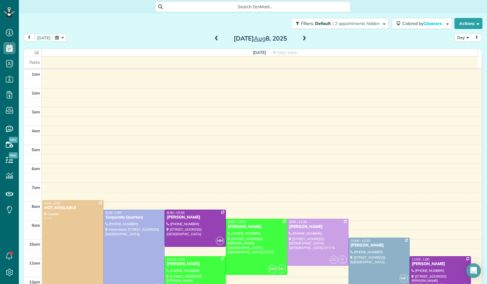
scroll to position [112, 0]
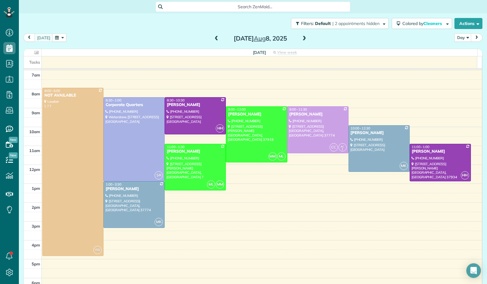
click at [301, 38] on span at bounding box center [304, 38] width 7 height 5
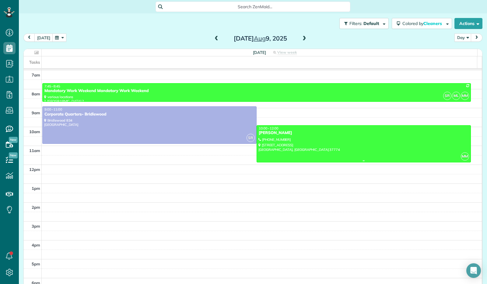
click at [378, 140] on div at bounding box center [364, 143] width 214 height 37
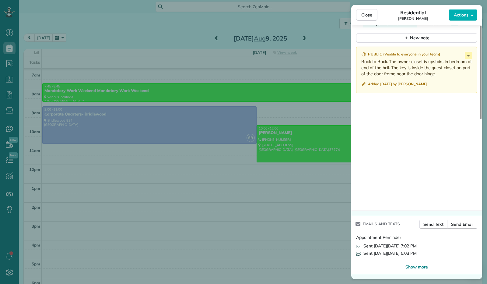
scroll to position [341, 0]
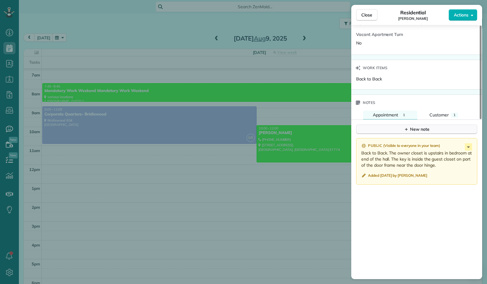
click at [412, 130] on div "New note" at bounding box center [417, 129] width 26 height 6
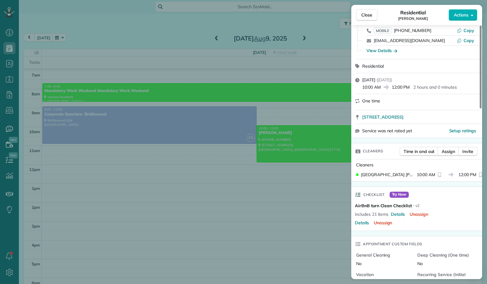
scroll to position [0, 0]
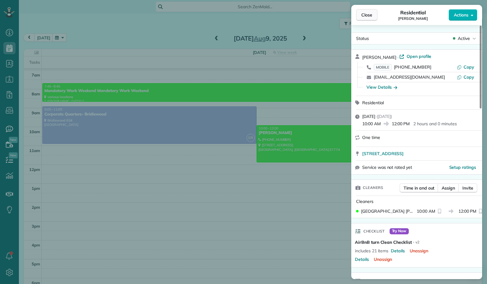
click at [367, 17] on span "Close" at bounding box center [367, 15] width 11 height 6
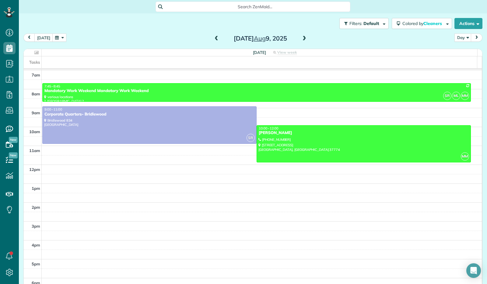
click at [301, 41] on span at bounding box center [304, 38] width 7 height 5
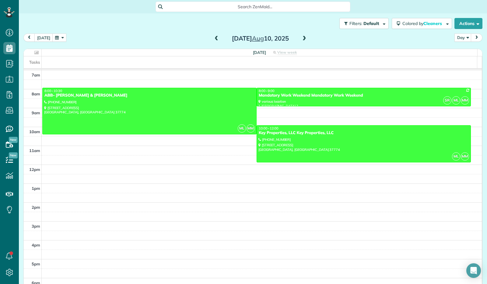
click at [301, 41] on span at bounding box center [304, 38] width 7 height 5
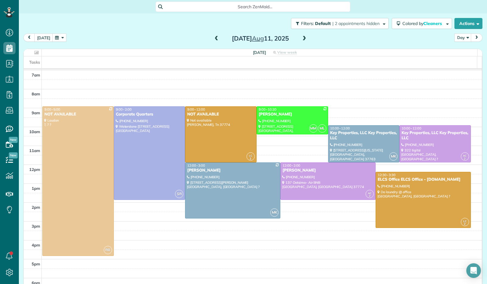
click at [214, 39] on span at bounding box center [216, 38] width 7 height 5
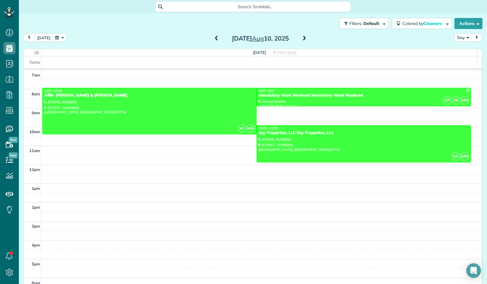
click at [301, 41] on span at bounding box center [304, 38] width 7 height 5
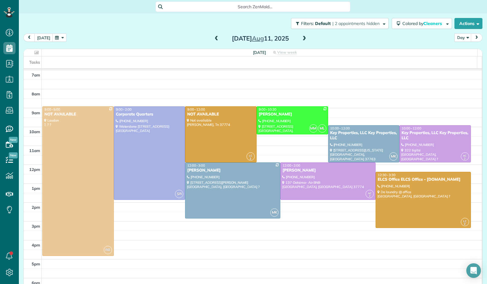
click at [213, 39] on span at bounding box center [216, 38] width 7 height 5
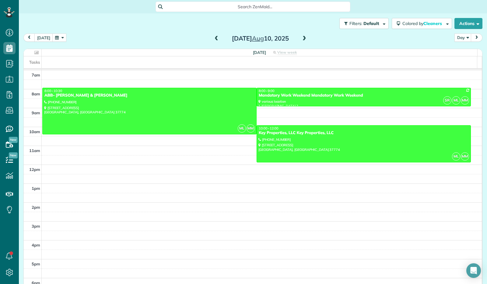
click at [213, 38] on span at bounding box center [216, 38] width 7 height 5
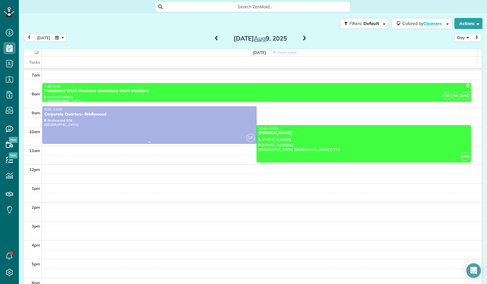
click at [95, 130] on div at bounding box center [150, 125] width 214 height 37
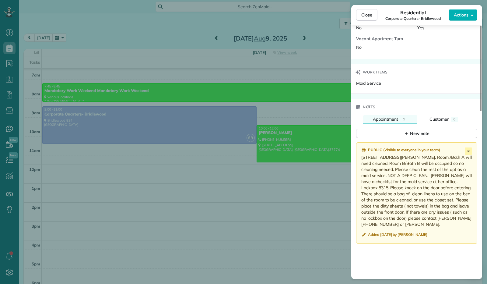
scroll to position [366, 0]
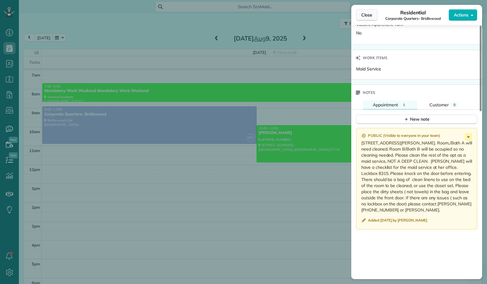
click at [372, 19] on button "Close" at bounding box center [366, 15] width 21 height 12
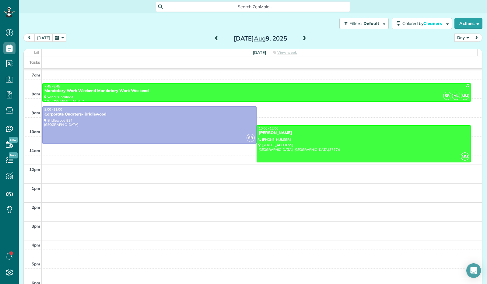
click at [305, 39] on div "[DATE]" at bounding box center [260, 39] width 97 height 10
click at [303, 41] on span at bounding box center [304, 38] width 7 height 5
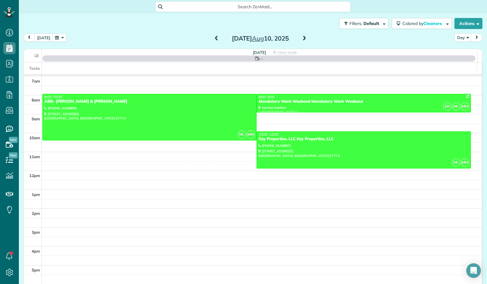
click at [303, 41] on span at bounding box center [304, 38] width 7 height 5
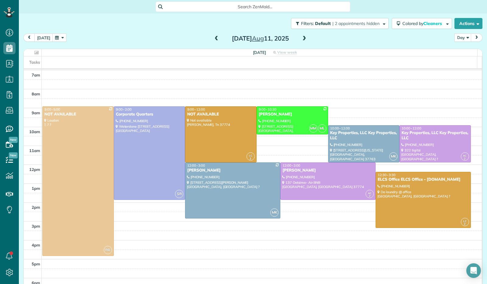
click at [303, 41] on span at bounding box center [304, 38] width 7 height 5
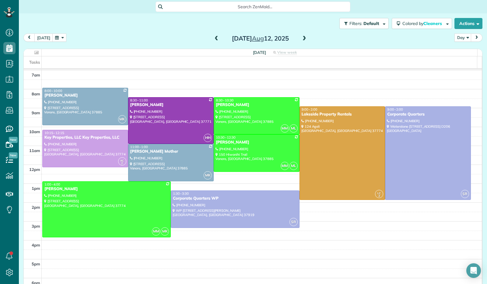
click at [303, 41] on span at bounding box center [304, 38] width 7 height 5
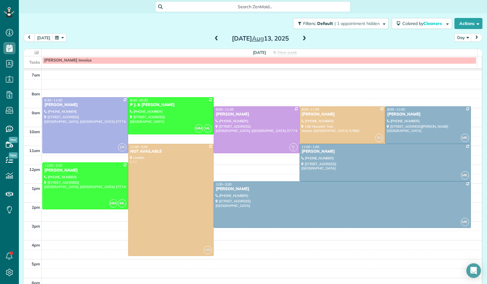
click at [303, 42] on span at bounding box center [304, 38] width 7 height 9
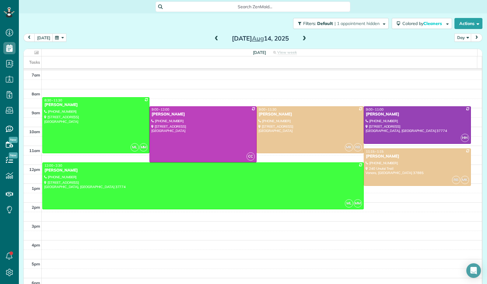
click at [304, 43] on span at bounding box center [304, 38] width 7 height 9
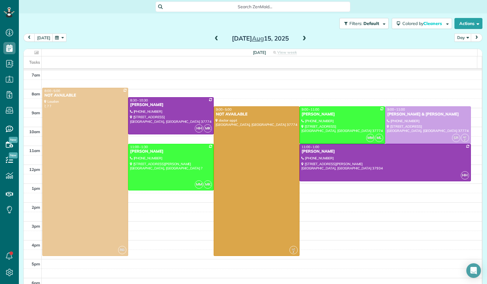
click at [213, 38] on span at bounding box center [216, 38] width 7 height 5
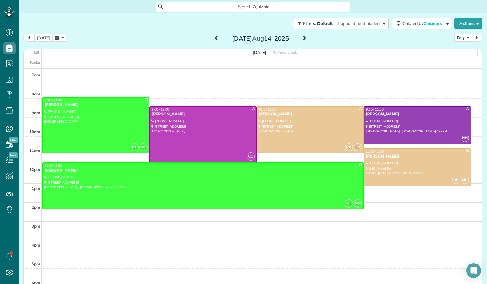
click at [214, 38] on span at bounding box center [216, 38] width 7 height 5
